Goal: Download file/media

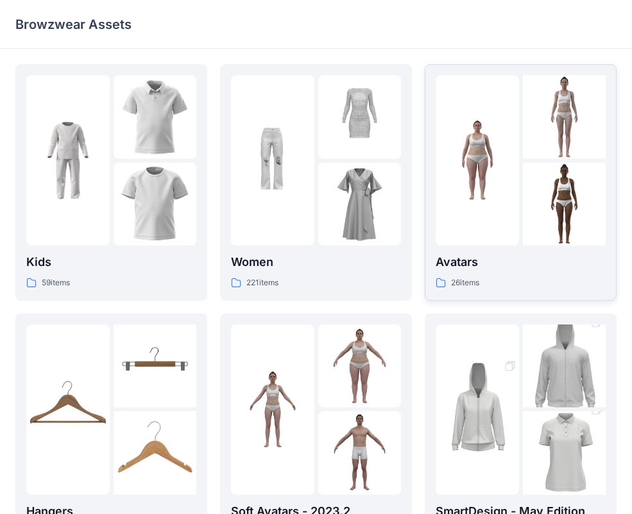
click at [490, 245] on div at bounding box center [477, 160] width 83 height 170
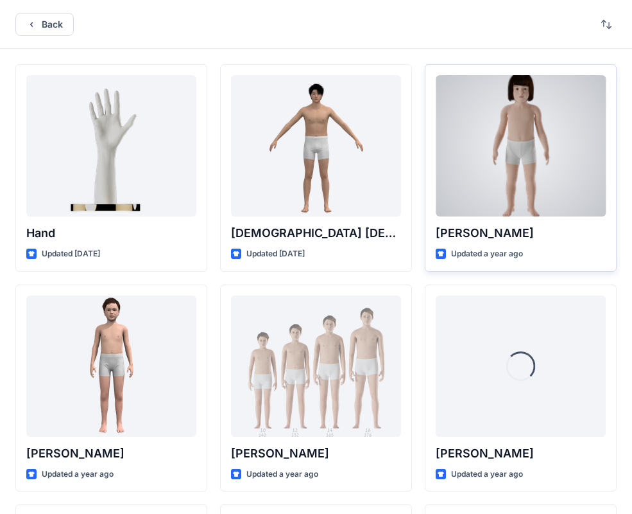
click at [476, 216] on div "[PERSON_NAME] Updated a year ago" at bounding box center [521, 167] width 192 height 207
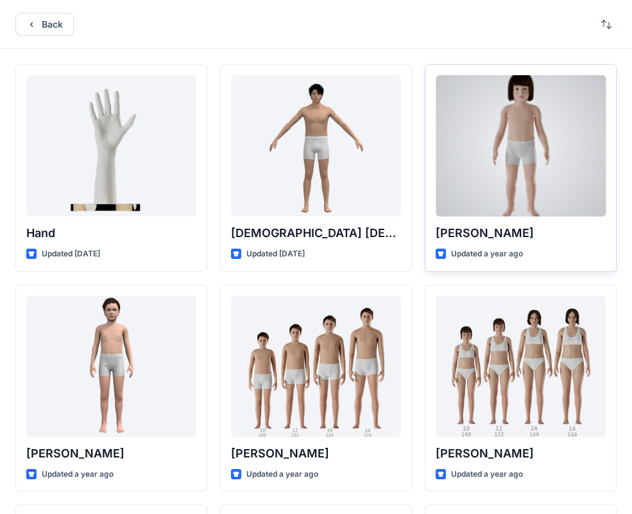
click at [517, 178] on div at bounding box center [521, 145] width 170 height 141
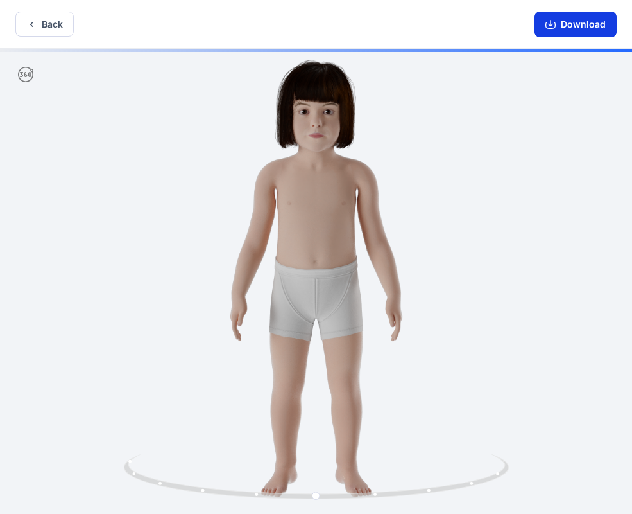
click at [562, 30] on button "Download" at bounding box center [576, 25] width 82 height 26
